Goal: Check status: Check status

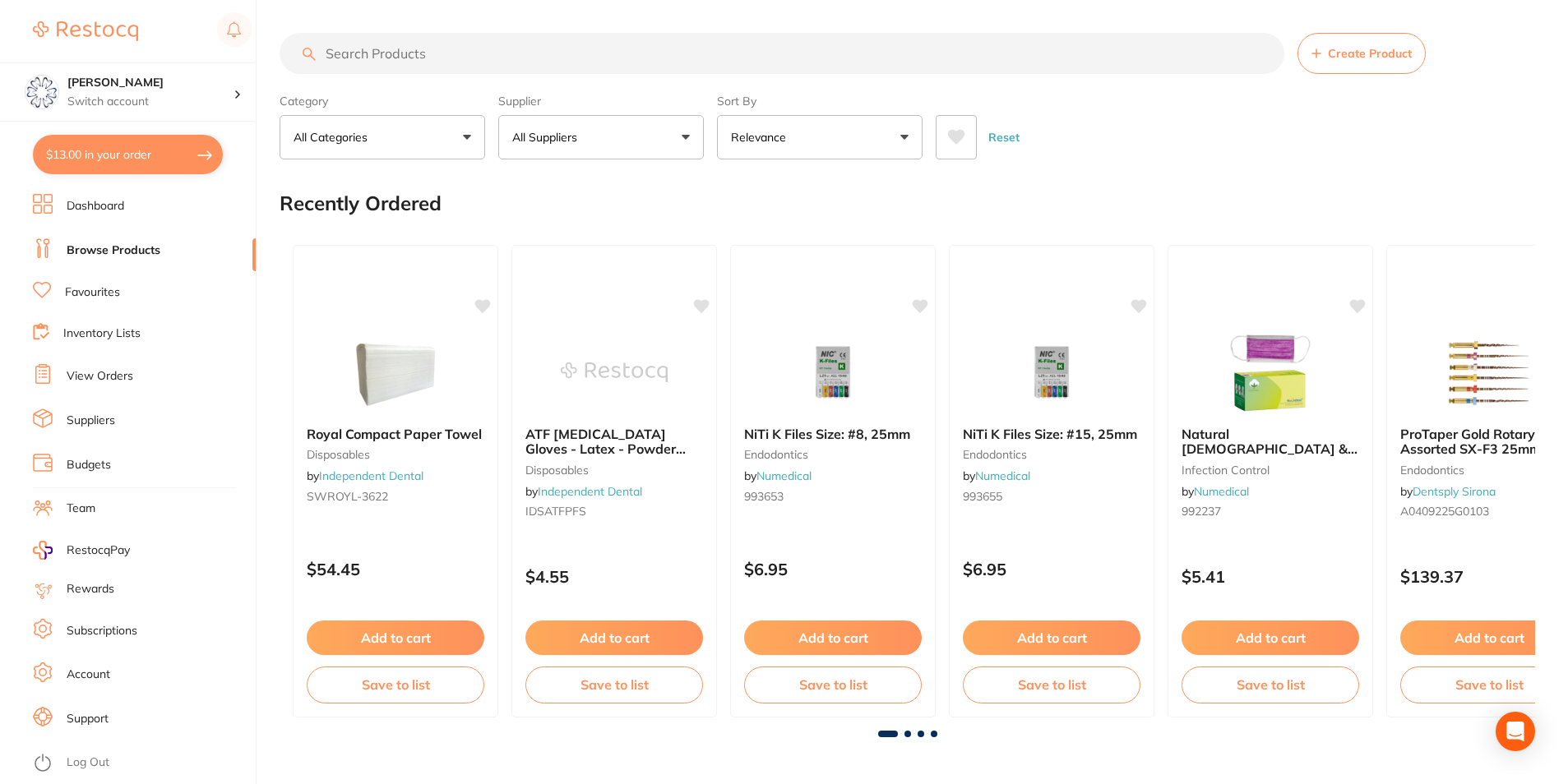
click at [104, 380] on link "View Orders" at bounding box center [100, 376] width 67 height 16
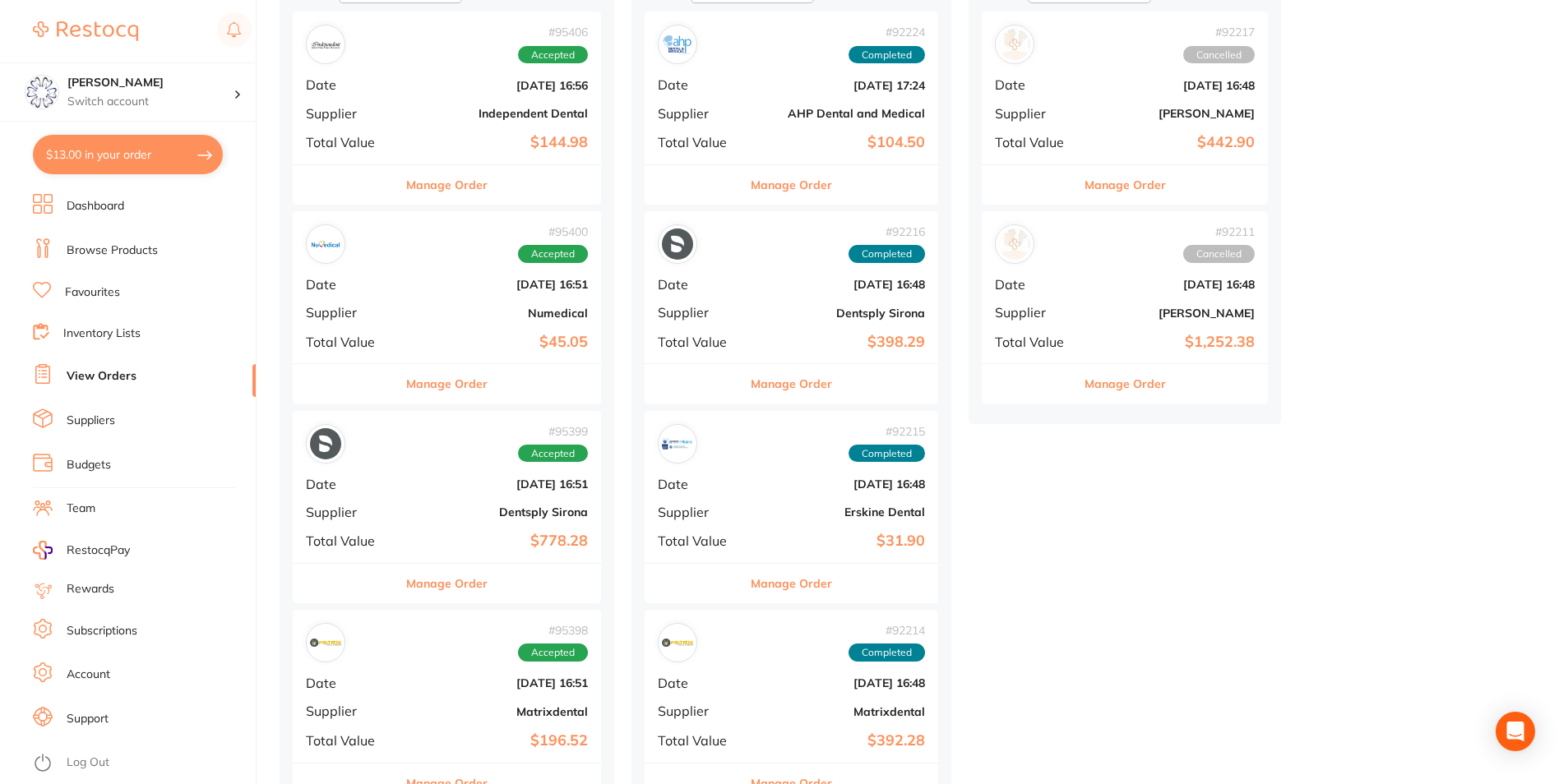
scroll to position [247, 0]
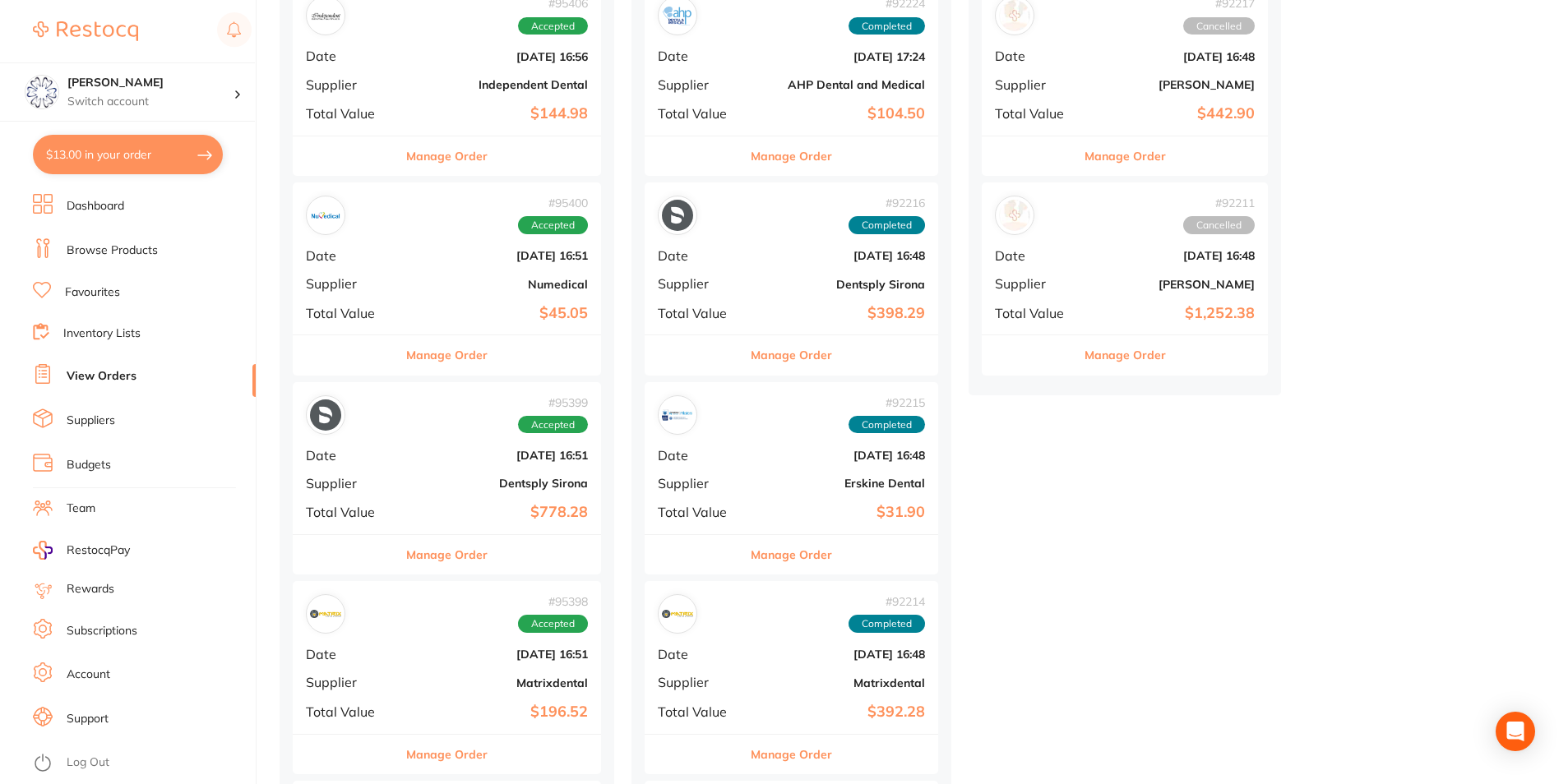
click at [782, 369] on button "Manage Order" at bounding box center [791, 355] width 81 height 39
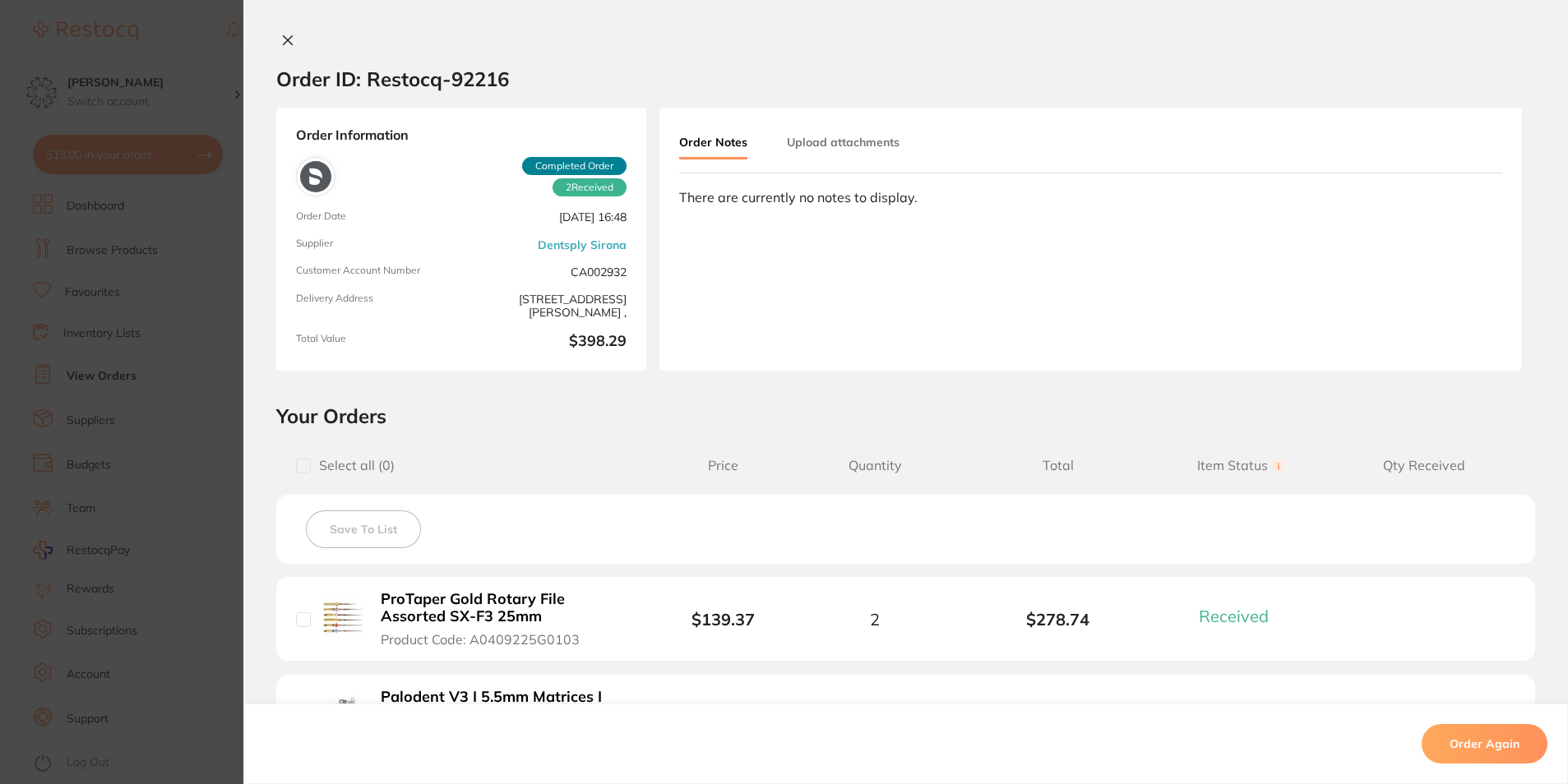
click at [276, 39] on button at bounding box center [287, 41] width 23 height 17
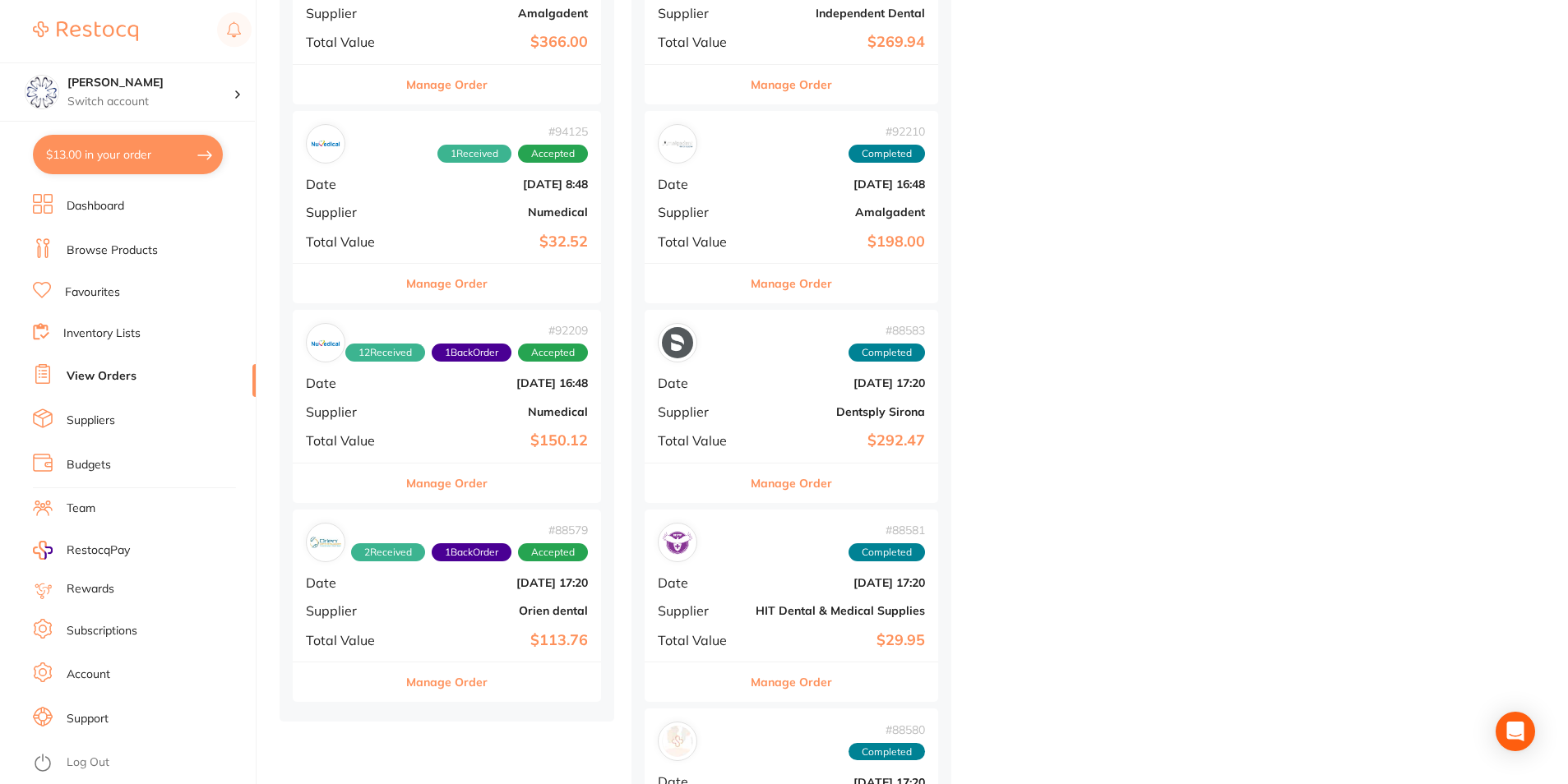
scroll to position [1397, 0]
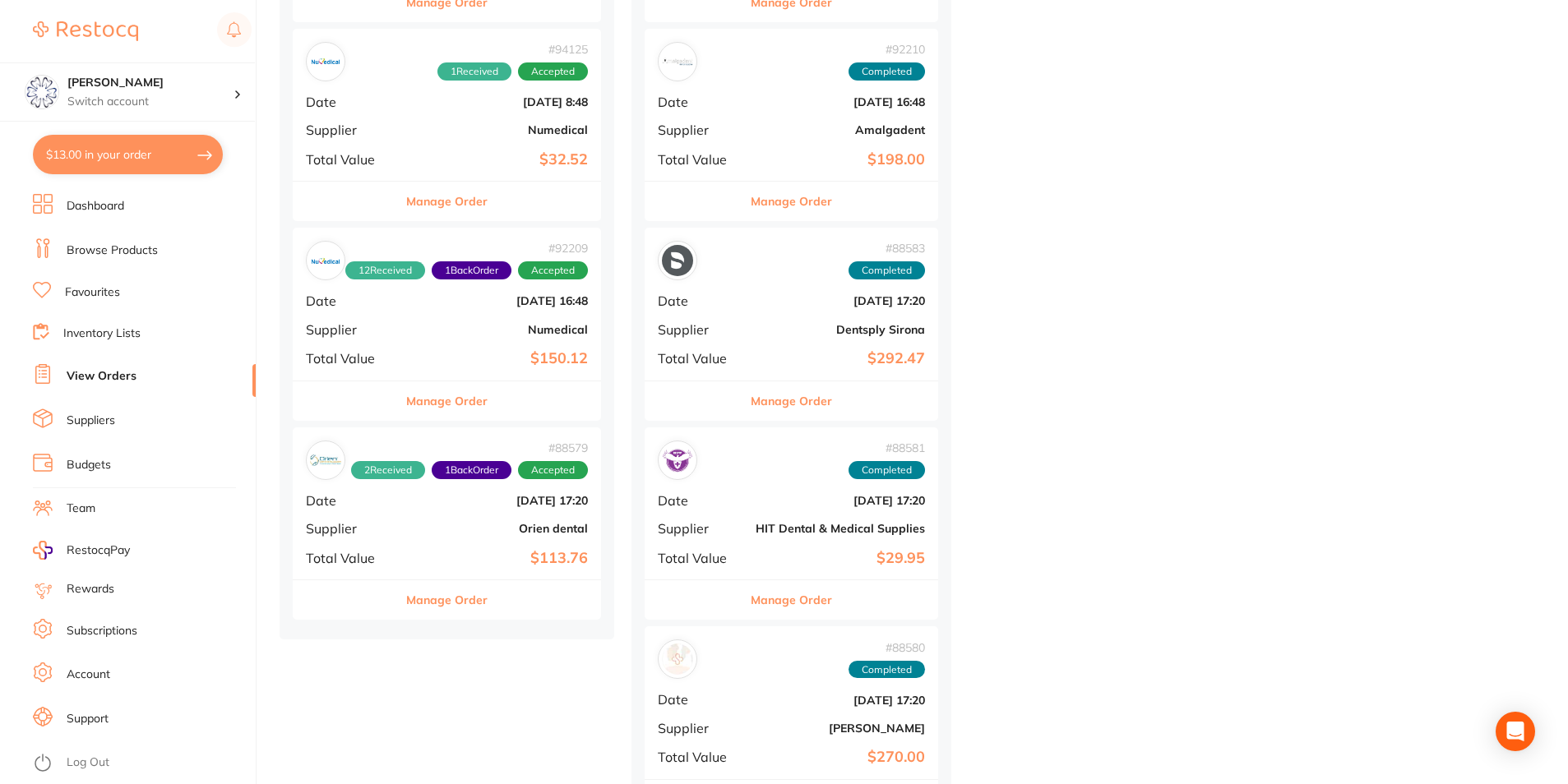
click at [798, 413] on button "Manage Order" at bounding box center [791, 401] width 81 height 39
